Goal: Complete application form

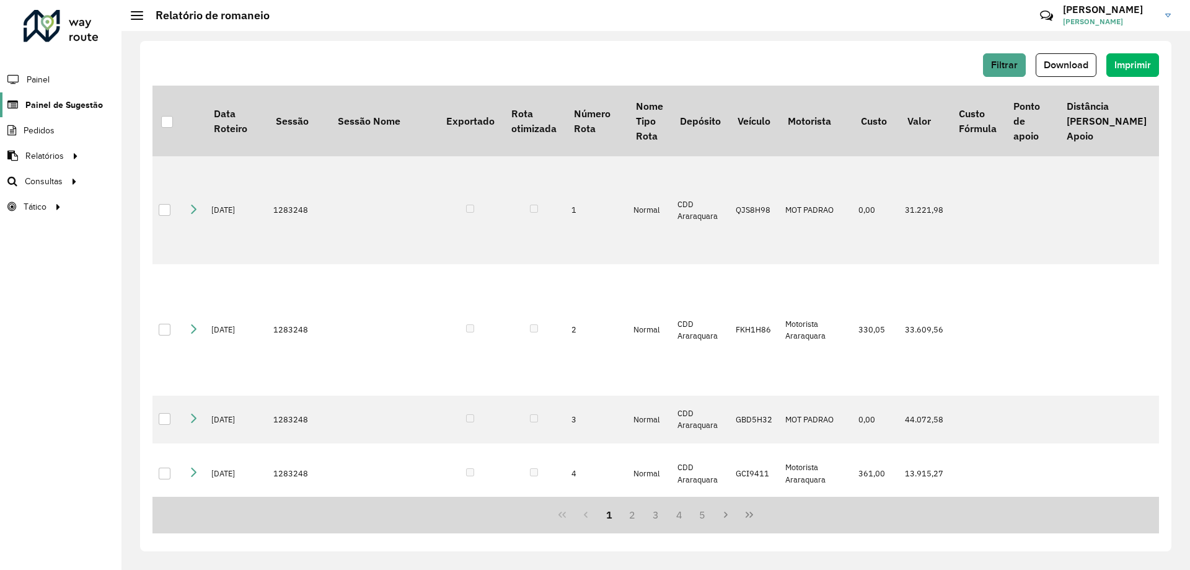
click at [79, 108] on span "Painel de Sugestão" at bounding box center [63, 105] width 77 height 13
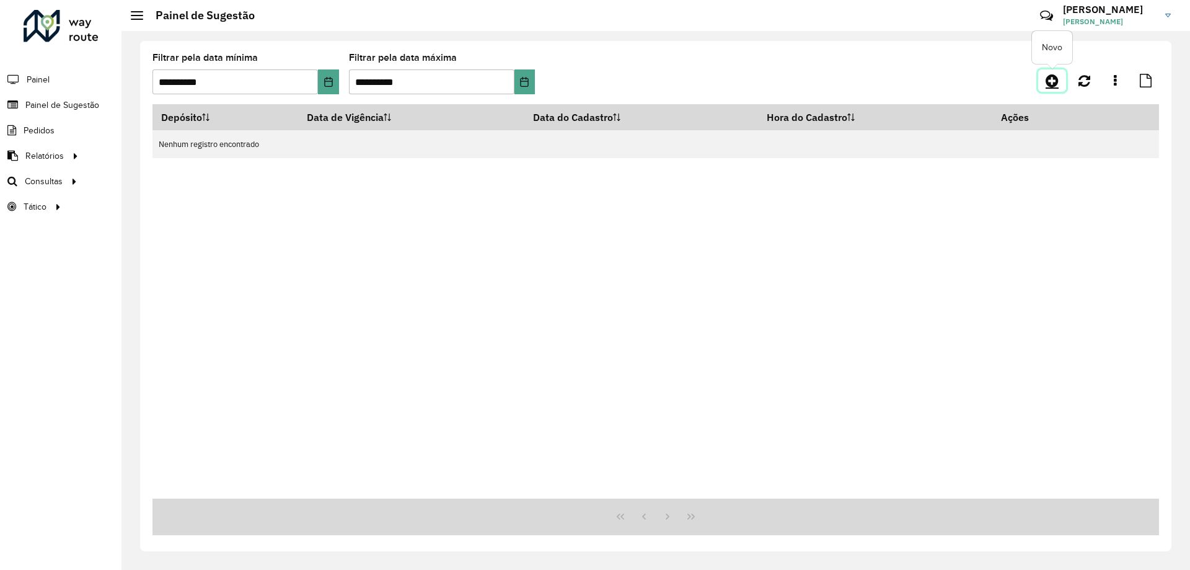
click at [1055, 74] on icon at bounding box center [1051, 80] width 13 height 15
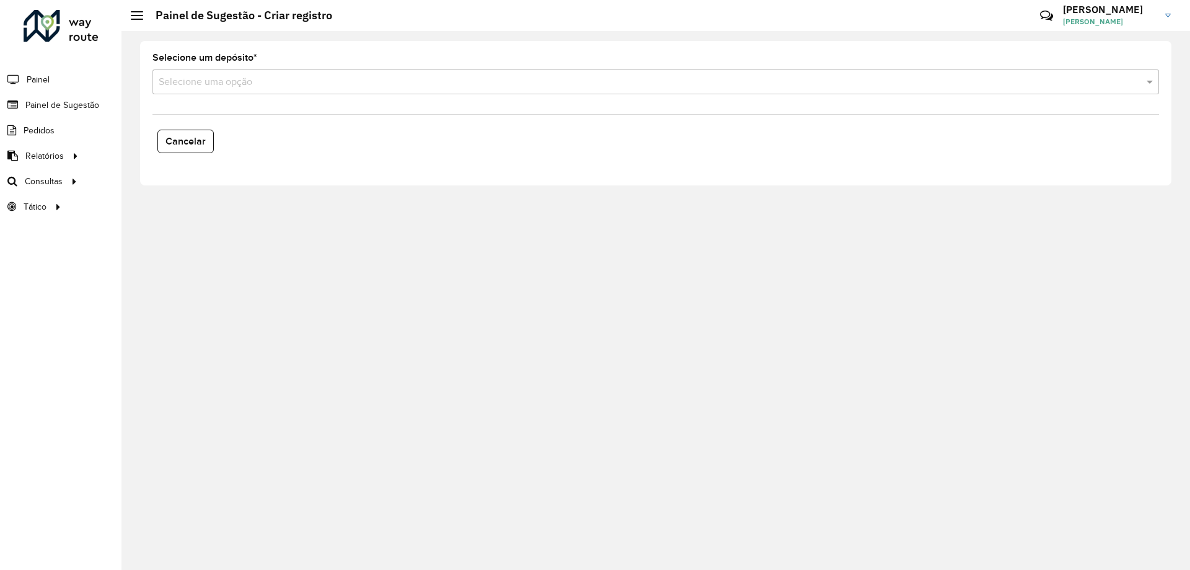
click at [710, 87] on input "text" at bounding box center [643, 82] width 969 height 15
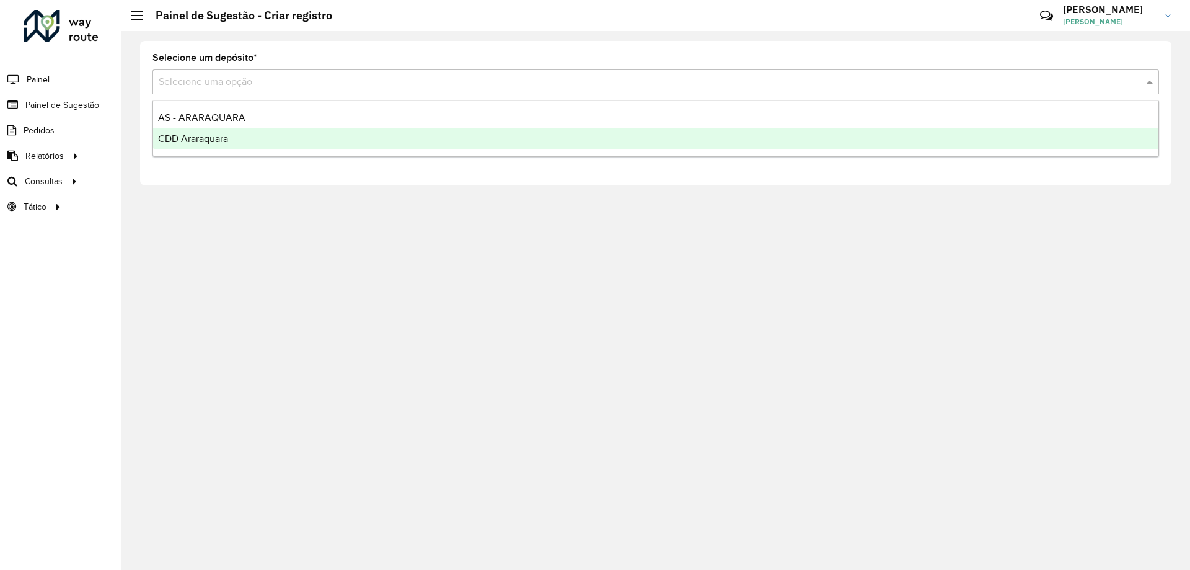
click at [315, 153] on ng-dropdown-panel "AS - ARARAQUARA CDD Araraquara" at bounding box center [655, 128] width 1006 height 56
click at [306, 143] on div "CDD Araraquara" at bounding box center [655, 138] width 1005 height 21
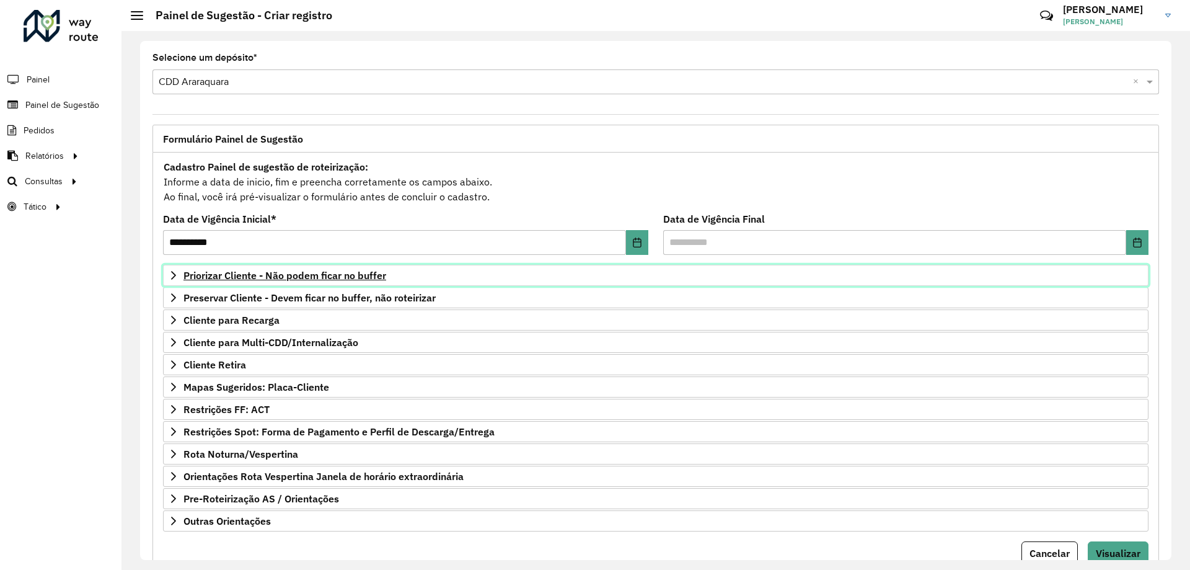
click at [369, 281] on link "Priorizar Cliente - Não podem ficar no buffer" at bounding box center [655, 275] width 985 height 21
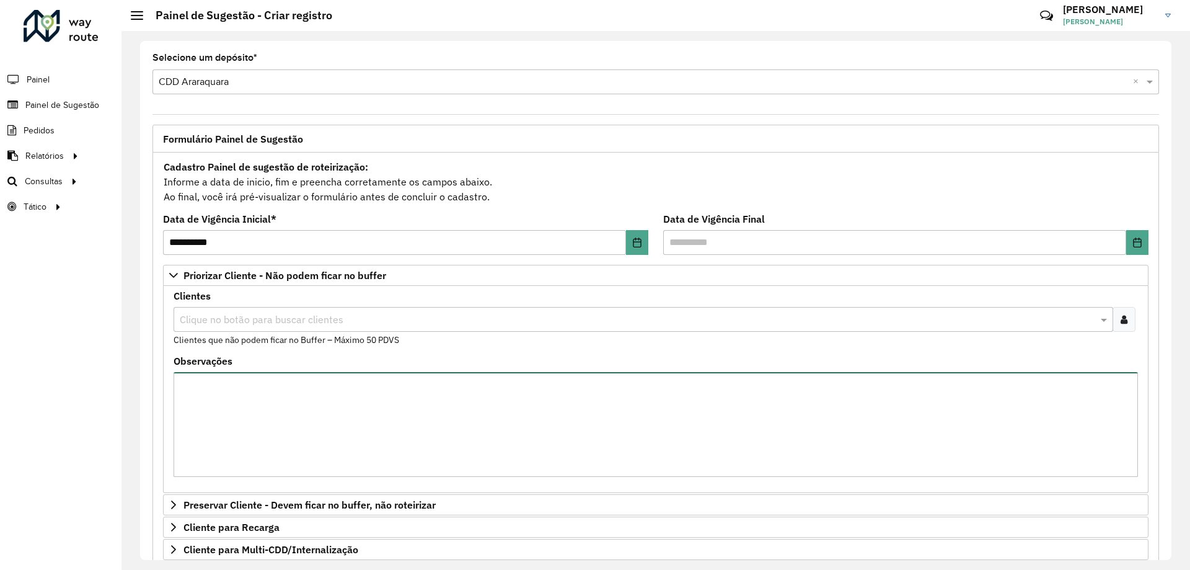
click at [350, 411] on textarea "Observações" at bounding box center [656, 424] width 964 height 105
paste textarea "*****"
type textarea "*****"
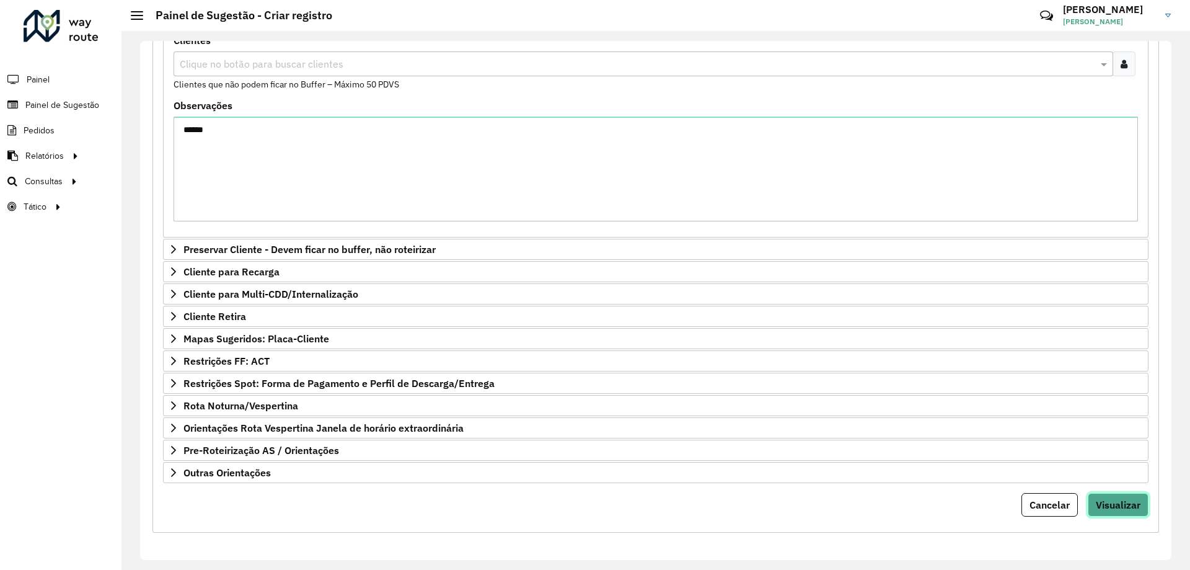
click at [1141, 496] on button "Visualizar" at bounding box center [1118, 505] width 61 height 24
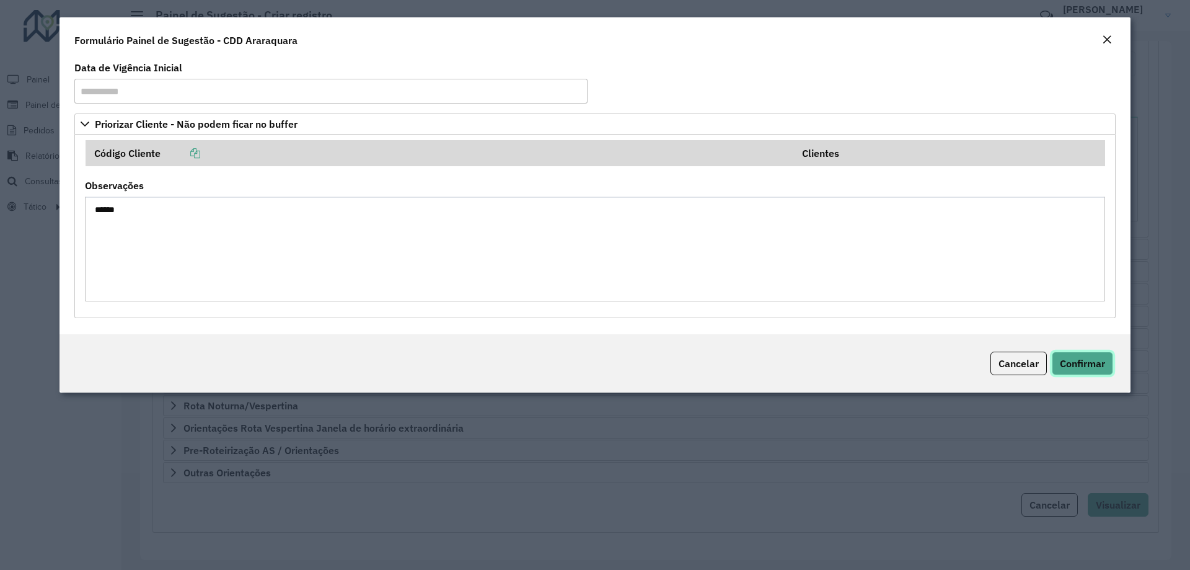
click at [1084, 365] on span "Confirmar" at bounding box center [1082, 363] width 45 height 12
